Goal: Task Accomplishment & Management: Complete application form

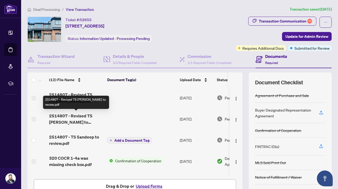
click at [76, 122] on span "2514807 - Revised TS Ramandeep to review.pdf" at bounding box center [76, 119] width 54 height 13
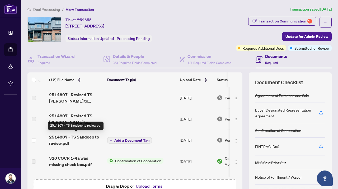
click at [76, 138] on span "2514807 - TS Sandeep to review.pdf" at bounding box center [76, 140] width 54 height 13
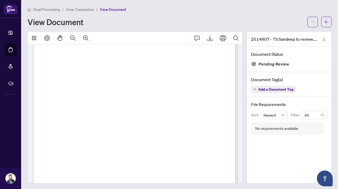
scroll to position [47, 0]
click at [210, 37] on icon "Export" at bounding box center [209, 38] width 5 height 6
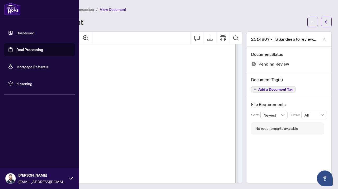
click at [16, 35] on link "Dashboard" at bounding box center [25, 32] width 18 height 5
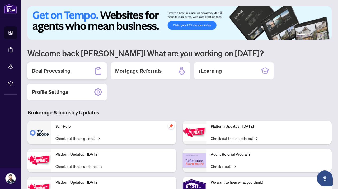
click at [82, 73] on div "Deal Processing" at bounding box center [66, 70] width 79 height 17
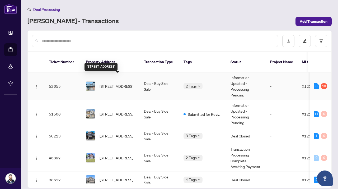
click at [126, 83] on span "158 Bandelier Way, Stittsville, Ontario K2S 2J6, Canada" at bounding box center [117, 86] width 34 height 6
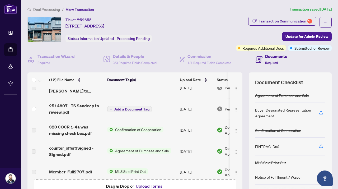
scroll to position [42, 0]
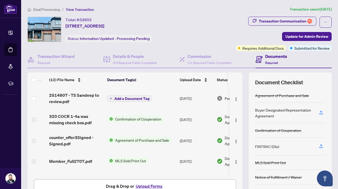
click at [173, 30] on div "Ticket #: 52655 158 Bandelier Way, Stittsville, Ontario K2S 2J6, Canada Status:…" at bounding box center [110, 29] width 166 height 25
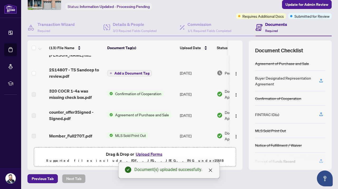
scroll to position [0, 0]
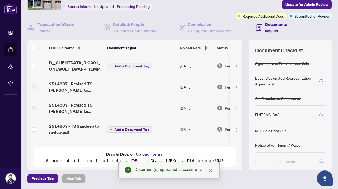
click at [123, 67] on span "Add a Document Tag" at bounding box center [131, 66] width 35 height 4
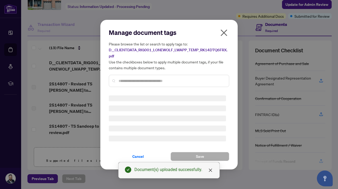
click at [128, 83] on div "Manage document tags Please browse the list or search to apply tags to: D__CLIE…" at bounding box center [169, 94] width 120 height 133
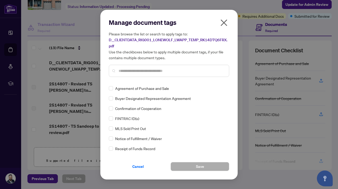
click at [140, 72] on input "text" at bounding box center [172, 71] width 106 height 6
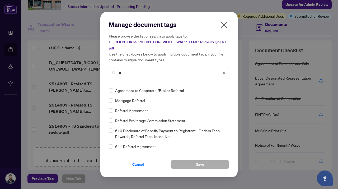
type input "*"
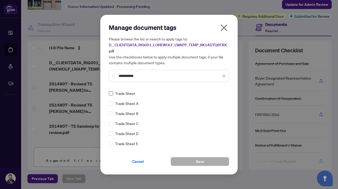
type input "**********"
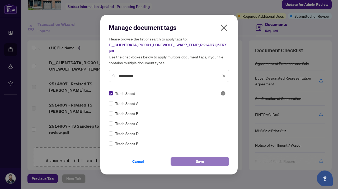
click at [192, 161] on button "Save" at bounding box center [200, 161] width 59 height 9
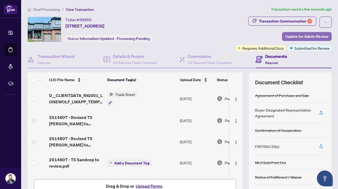
click at [293, 36] on span "Update for Admin Review" at bounding box center [307, 36] width 43 height 8
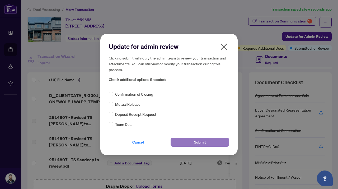
click at [203, 143] on span "Submit" at bounding box center [200, 142] width 12 height 8
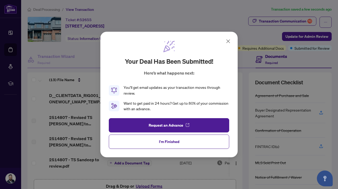
click at [228, 41] on icon at bounding box center [228, 41] width 6 height 6
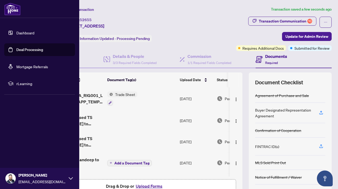
click at [16, 30] on link "Dashboard" at bounding box center [25, 32] width 18 height 5
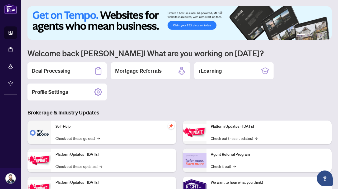
click at [133, 96] on div "Deal Processing Mortgage Referrals rLearning Profile Settings" at bounding box center [179, 81] width 304 height 38
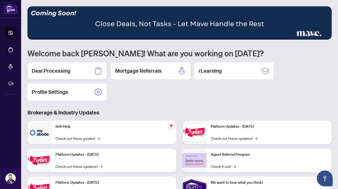
click at [73, 74] on div "Deal Processing" at bounding box center [66, 70] width 79 height 17
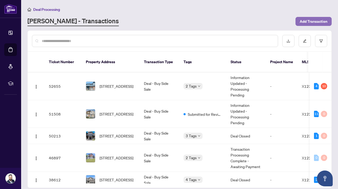
click at [310, 20] on span "Add Transaction" at bounding box center [314, 21] width 28 height 8
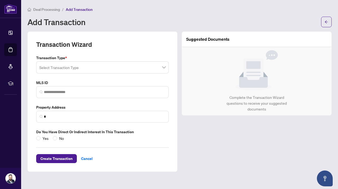
click at [126, 65] on input "search" at bounding box center [100, 68] width 122 height 12
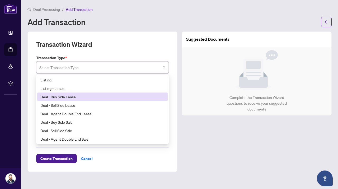
click at [71, 98] on div "Deal - Buy Side Lease" at bounding box center [102, 97] width 124 height 6
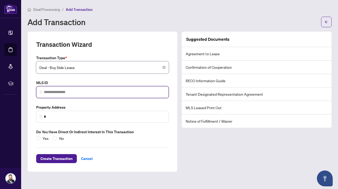
click at [66, 94] on input "search" at bounding box center [105, 92] width 122 height 6
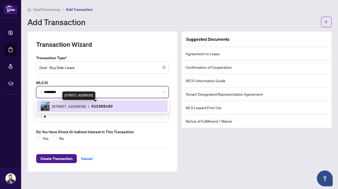
click at [84, 108] on span "2499 Watercolours Way, Ottawa, Ontario K2J 7B1, Canada" at bounding box center [69, 106] width 34 height 6
type input "*********"
type input "**********"
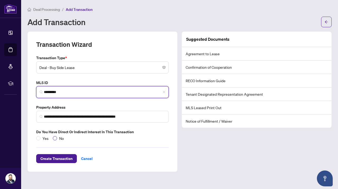
type input "*********"
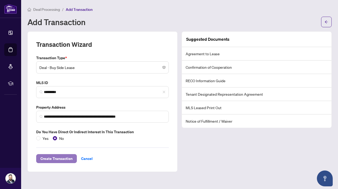
click at [57, 157] on span "Create Transaction" at bounding box center [56, 158] width 32 height 8
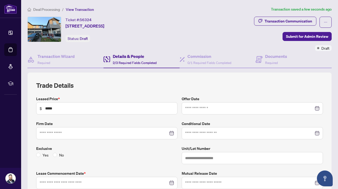
type input "**********"
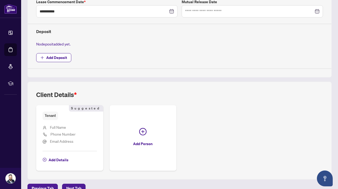
scroll to position [181, 0]
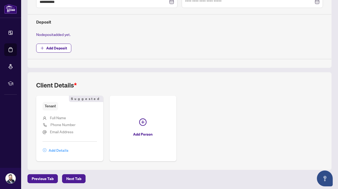
click at [57, 151] on span "Add Details" at bounding box center [59, 150] width 20 height 8
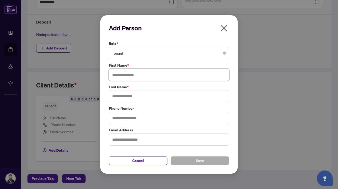
click at [137, 77] on input "text" at bounding box center [169, 75] width 120 height 12
type input "*"
type input "*****"
click at [133, 94] on input "text" at bounding box center [169, 96] width 120 height 12
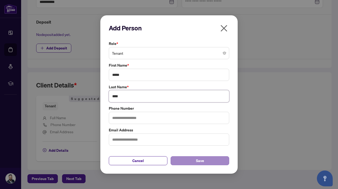
type input "****"
click at [192, 158] on button "Save" at bounding box center [200, 160] width 59 height 9
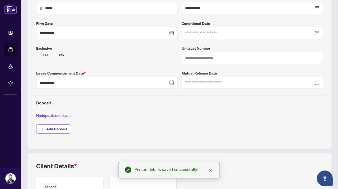
scroll to position [174, 0]
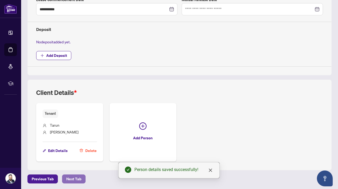
click at [75, 179] on span "Next Tab" at bounding box center [73, 179] width 15 height 8
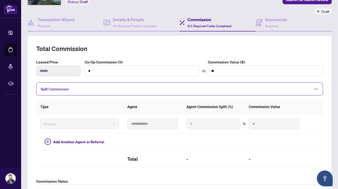
scroll to position [43, 0]
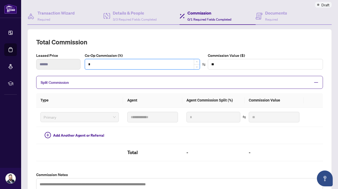
click at [116, 66] on input "*" at bounding box center [142, 64] width 115 height 10
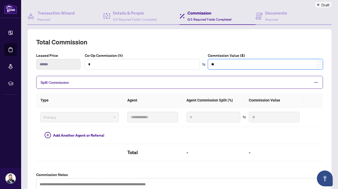
click at [223, 61] on input "**" at bounding box center [265, 64] width 115 height 10
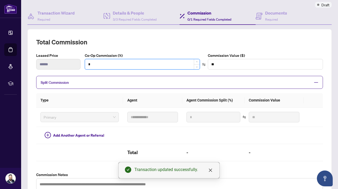
click at [133, 66] on input "*" at bounding box center [142, 64] width 115 height 10
type input "*"
type input "****"
type input "**"
type input "******"
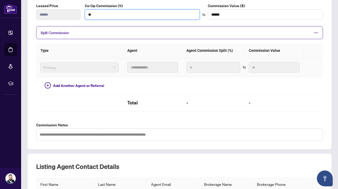
scroll to position [101, 0]
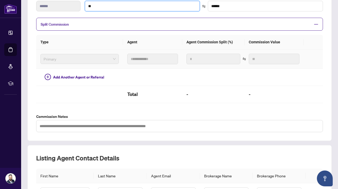
type input "**"
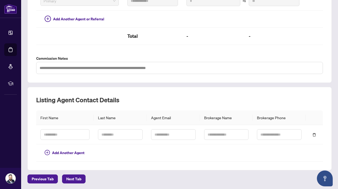
type input "***"
type input "******"
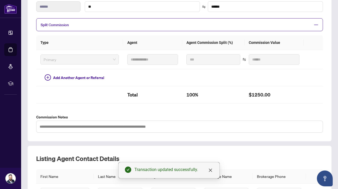
scroll to position [101, 0]
click at [76, 77] on span "Add Another Agent or Referral" at bounding box center [78, 78] width 51 height 6
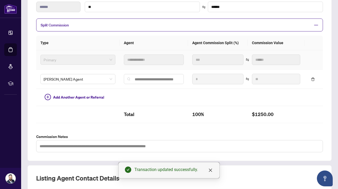
click at [77, 61] on span "Primary" at bounding box center [78, 60] width 69 height 8
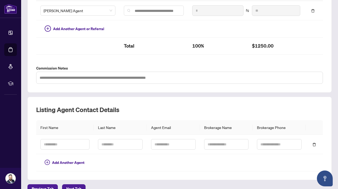
scroll to position [179, 0]
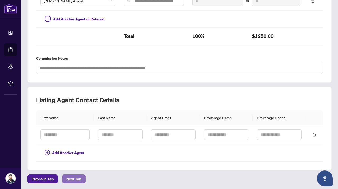
click at [70, 180] on span "Next Tab" at bounding box center [73, 179] width 15 height 8
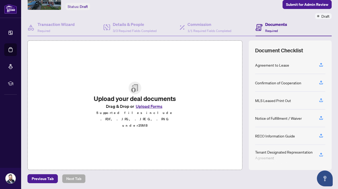
click at [149, 110] on button "Upload Forms" at bounding box center [149, 106] width 30 height 7
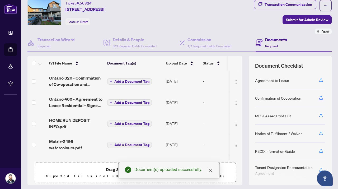
scroll to position [32, 0]
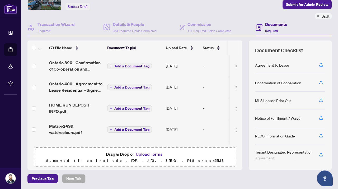
click at [145, 67] on span "Add a Document Tag" at bounding box center [131, 66] width 35 height 4
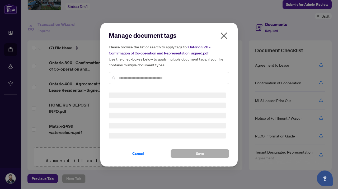
click at [144, 76] on div "Manage document tags Please browse the list or search to apply tags to: Ontario…" at bounding box center [169, 59] width 120 height 57
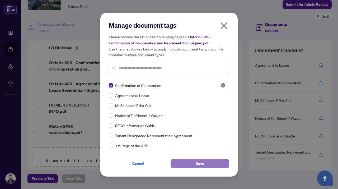
click at [206, 162] on button "Save" at bounding box center [200, 163] width 59 height 9
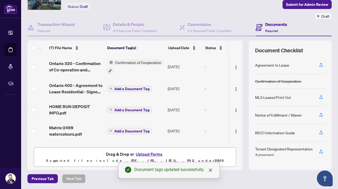
click at [134, 91] on td "Add a Document Tag" at bounding box center [135, 88] width 61 height 21
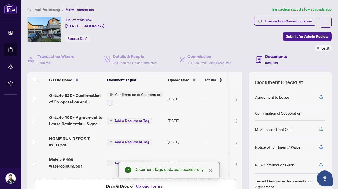
click at [133, 119] on span "Add a Document Tag" at bounding box center [131, 121] width 35 height 4
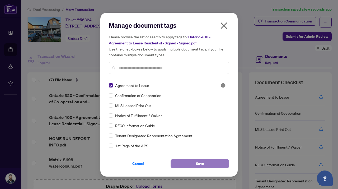
click at [190, 160] on button "Save" at bounding box center [200, 163] width 59 height 9
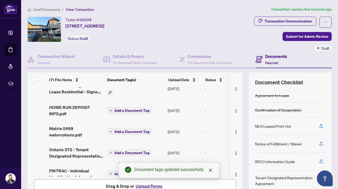
scroll to position [36, 0]
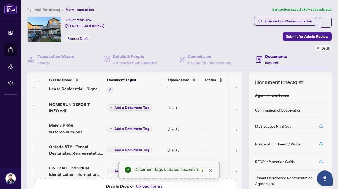
click at [140, 108] on span "Add a Document Tag" at bounding box center [131, 108] width 35 height 4
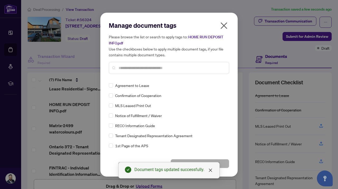
click at [129, 68] on input "text" at bounding box center [172, 68] width 106 height 6
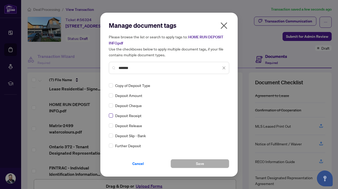
type input "*******"
click at [190, 166] on button "Save" at bounding box center [200, 163] width 59 height 9
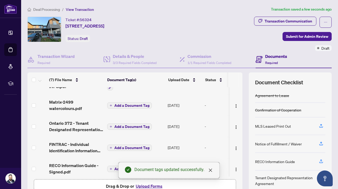
scroll to position [62, 0]
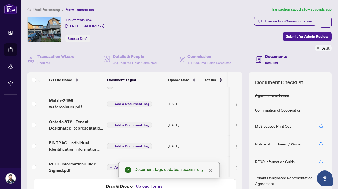
click at [132, 104] on span "Add a Document Tag" at bounding box center [131, 104] width 35 height 4
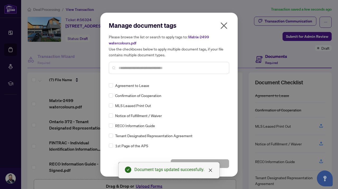
click at [132, 69] on input "text" at bounding box center [172, 68] width 106 height 6
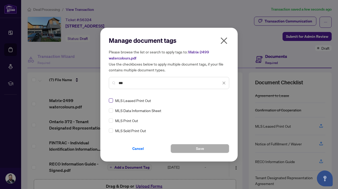
type input "***"
click at [200, 145] on span "Save" at bounding box center [200, 148] width 8 height 8
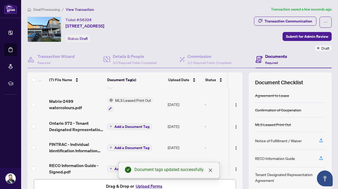
scroll to position [66, 0]
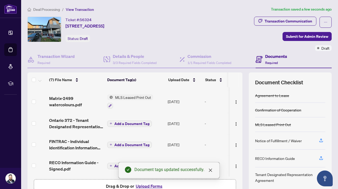
click at [141, 122] on span "Add a Document Tag" at bounding box center [131, 124] width 35 height 4
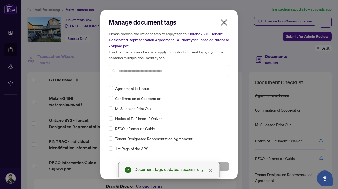
click at [134, 74] on div at bounding box center [169, 71] width 120 height 12
click at [134, 72] on input "text" at bounding box center [172, 71] width 106 height 6
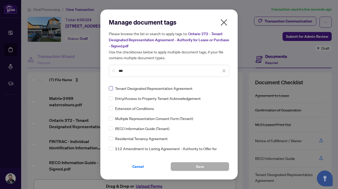
type input "***"
click at [198, 168] on span "Save" at bounding box center [200, 166] width 8 height 8
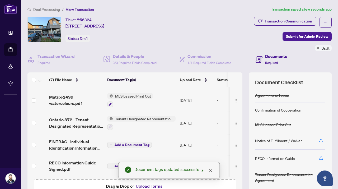
scroll to position [12, 0]
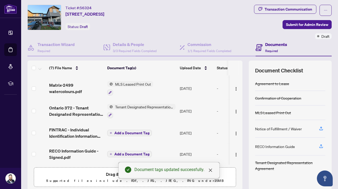
click at [134, 131] on span "Add a Document Tag" at bounding box center [131, 133] width 35 height 4
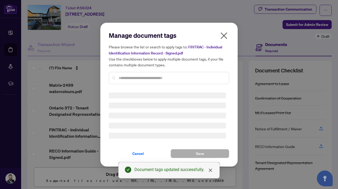
click at [149, 78] on div "Manage document tags Please browse the list or search to apply tags to: FINTRAC…" at bounding box center [169, 94] width 120 height 127
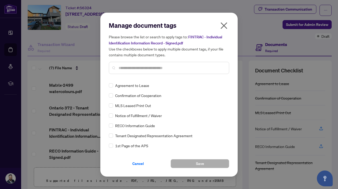
click at [145, 70] on input "text" at bounding box center [172, 68] width 106 height 6
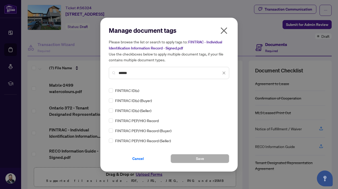
type input "******"
click at [201, 156] on span "Save" at bounding box center [200, 158] width 8 height 8
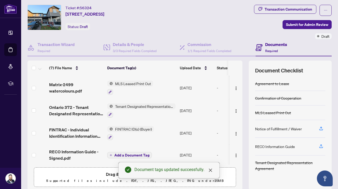
scroll to position [68, 0]
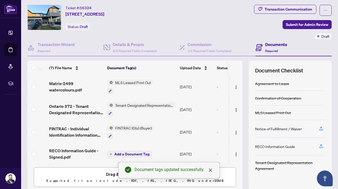
click at [133, 154] on span "Add a Document Tag" at bounding box center [131, 154] width 35 height 4
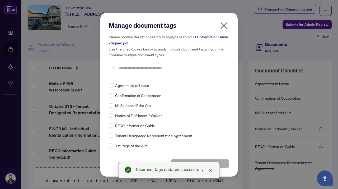
click at [139, 67] on input "text" at bounding box center [172, 68] width 106 height 6
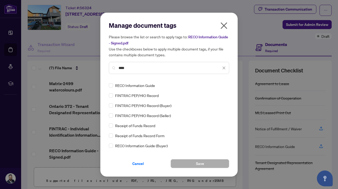
type input "****"
click at [215, 162] on button "Save" at bounding box center [200, 163] width 59 height 9
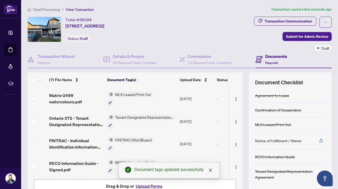
scroll to position [32, 0]
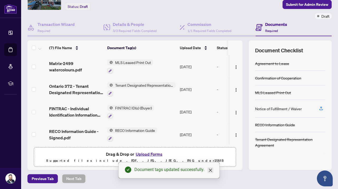
click at [211, 168] on icon "close" at bounding box center [210, 170] width 4 height 4
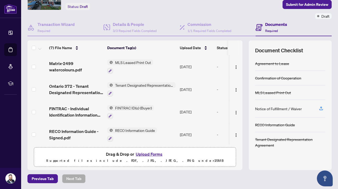
scroll to position [0, 0]
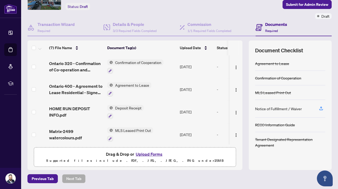
click at [277, 26] on h4 "Documents" at bounding box center [276, 24] width 22 height 6
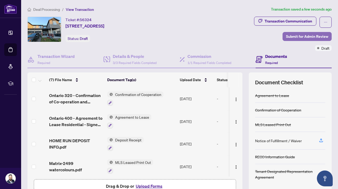
click at [301, 38] on span "Submit for Admin Review" at bounding box center [307, 36] width 42 height 8
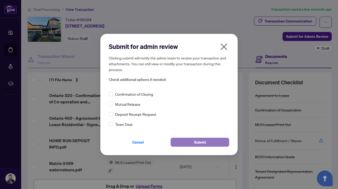
click at [188, 143] on button "Submit" at bounding box center [200, 142] width 59 height 9
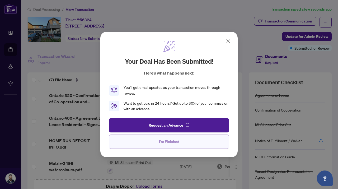
click at [167, 140] on span "I'm Finished" at bounding box center [169, 141] width 20 height 8
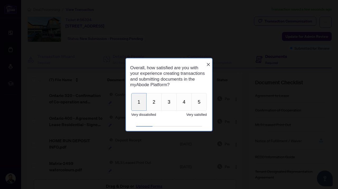
click at [142, 100] on button "1" at bounding box center [138, 102] width 15 height 18
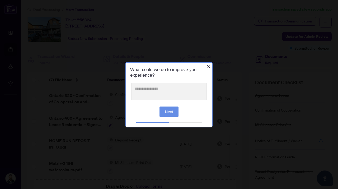
click at [208, 66] on icon "Close button" at bounding box center [208, 66] width 4 height 4
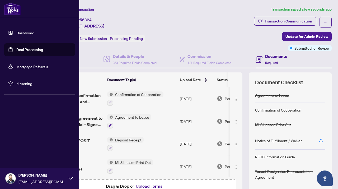
click at [16, 30] on link "Dashboard" at bounding box center [25, 32] width 18 height 5
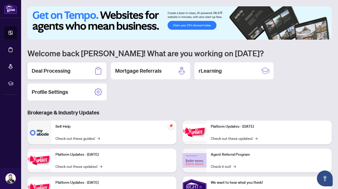
click at [75, 72] on div "Deal Processing" at bounding box center [66, 70] width 79 height 17
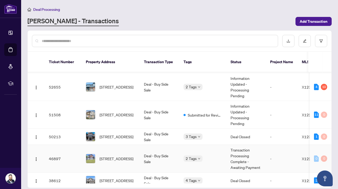
scroll to position [21, 0]
click at [130, 112] on span "151 Tonic Cres, Ottawa, Ontario K2K 1X7, Canada" at bounding box center [117, 115] width 34 height 6
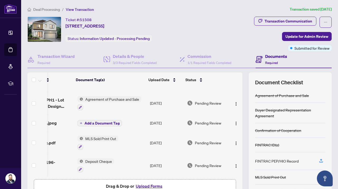
scroll to position [0, 31]
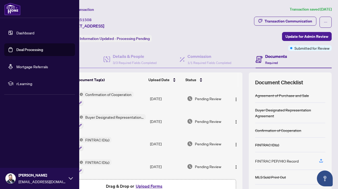
click at [24, 32] on link "Dashboard" at bounding box center [25, 32] width 18 height 5
